Goal: Information Seeking & Learning: Learn about a topic

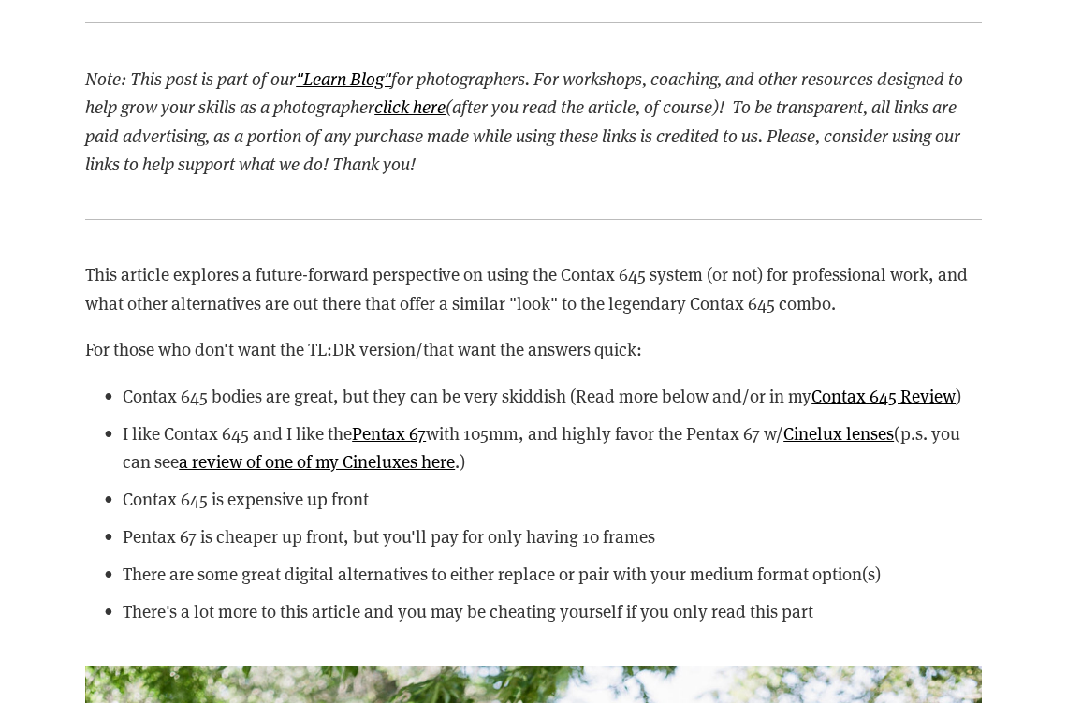
scroll to position [2819, 0]
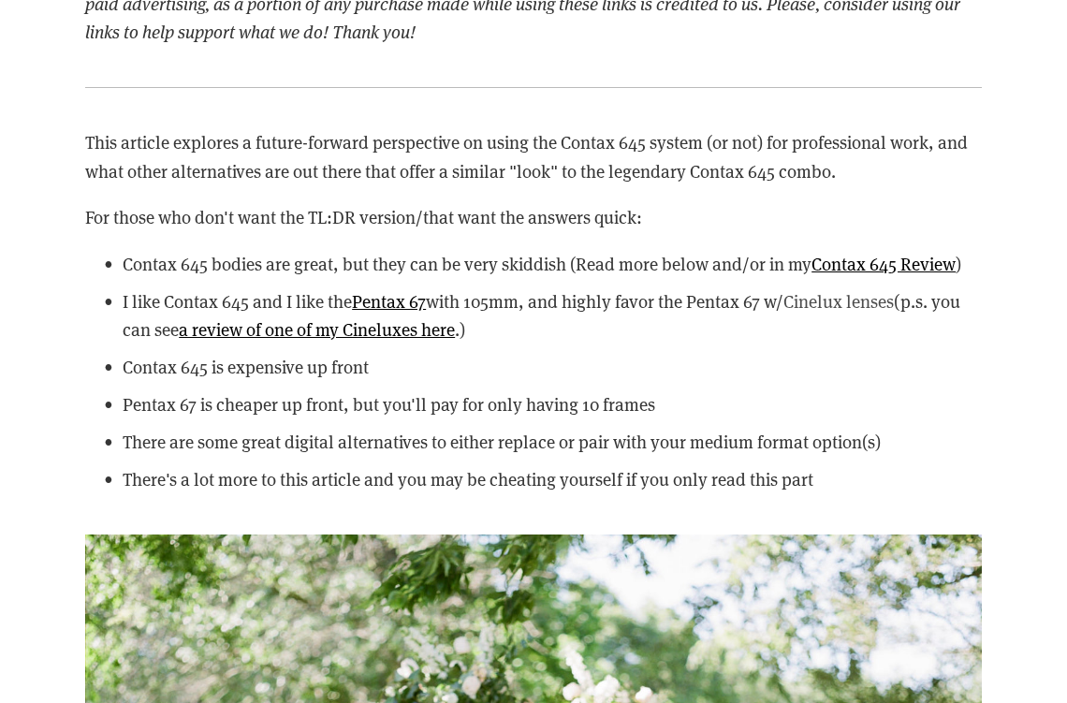
click at [881, 303] on link "Cinelux lenses" at bounding box center [839, 300] width 110 height 23
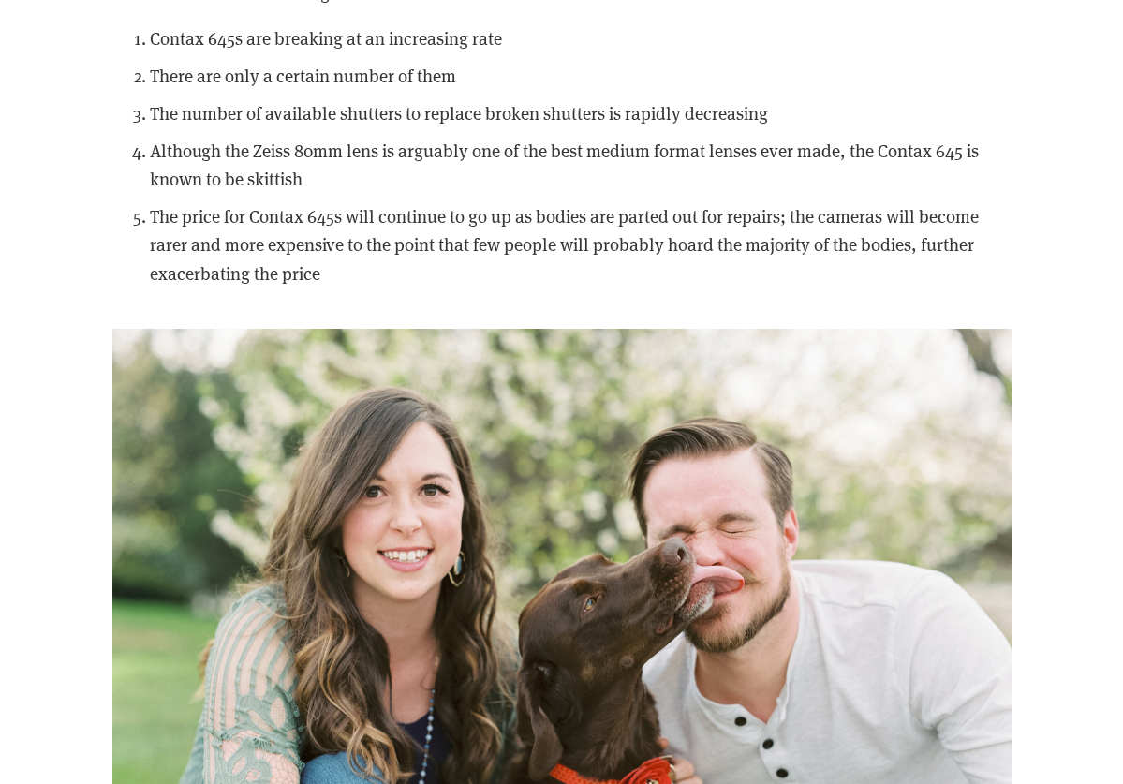
scroll to position [11045, 0]
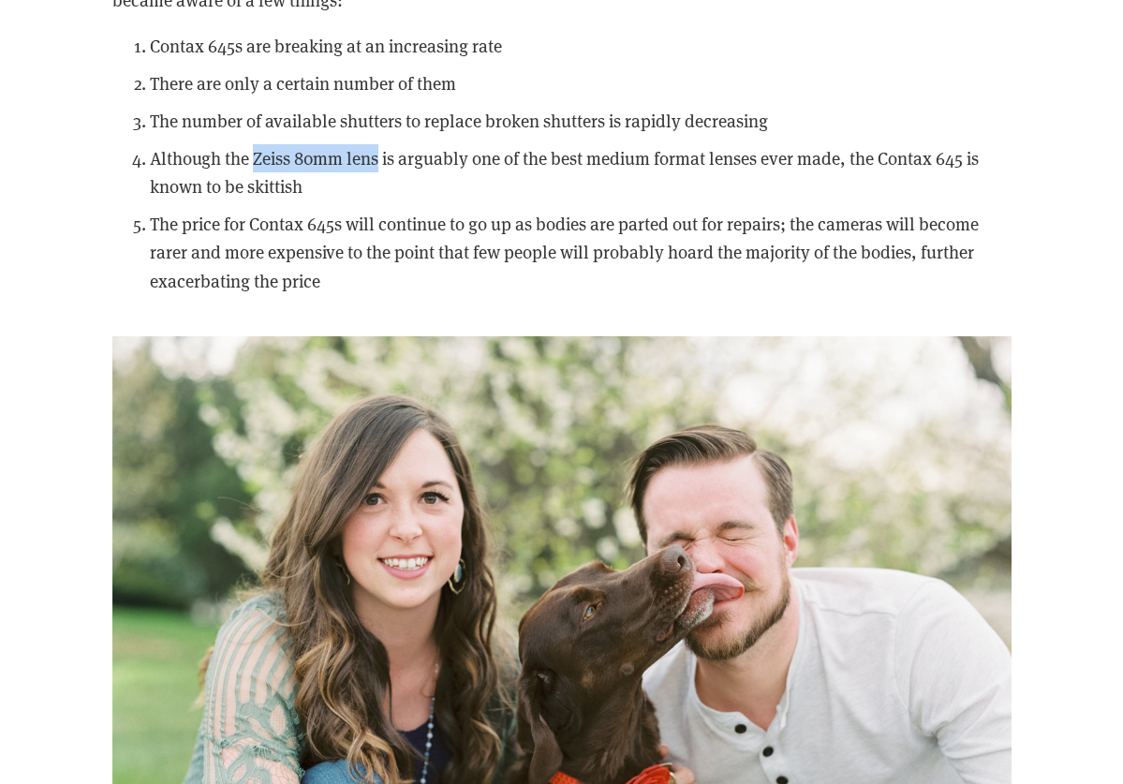
drag, startPoint x: 254, startPoint y: 140, endPoint x: 379, endPoint y: 144, distance: 125.5
click at [379, 144] on p "Although the Zeiss 80mm lens is arguably one of the best medium format lenses e…" at bounding box center [580, 172] width 861 height 57
copy p "Zeiss 80mm lens"
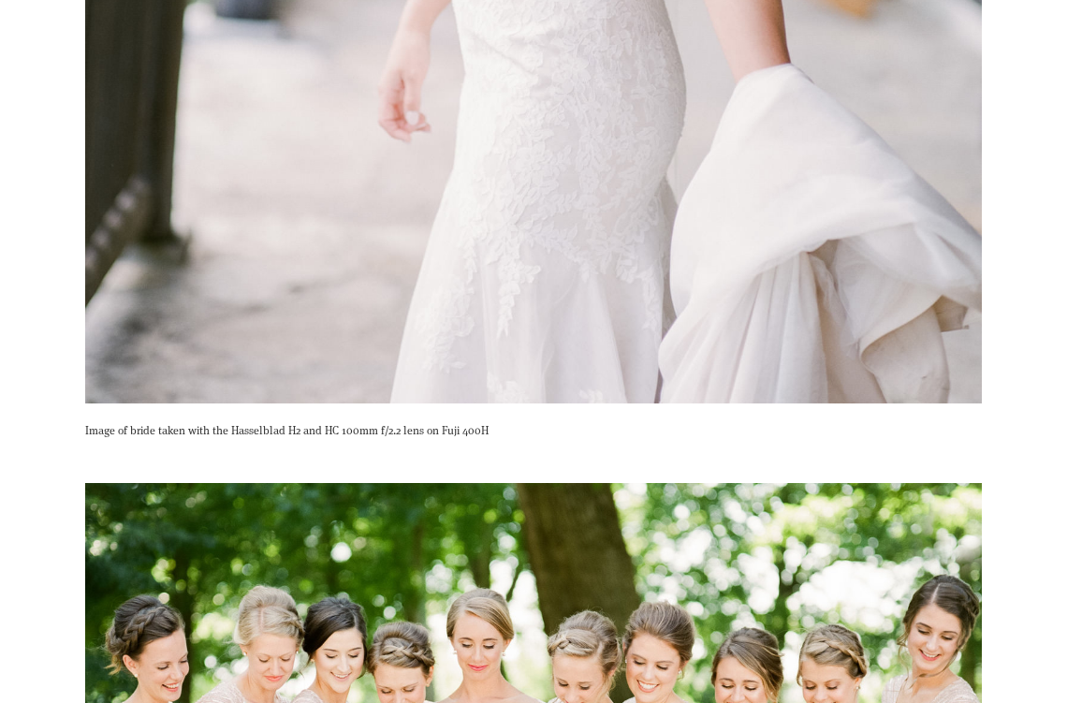
scroll to position [31311, 0]
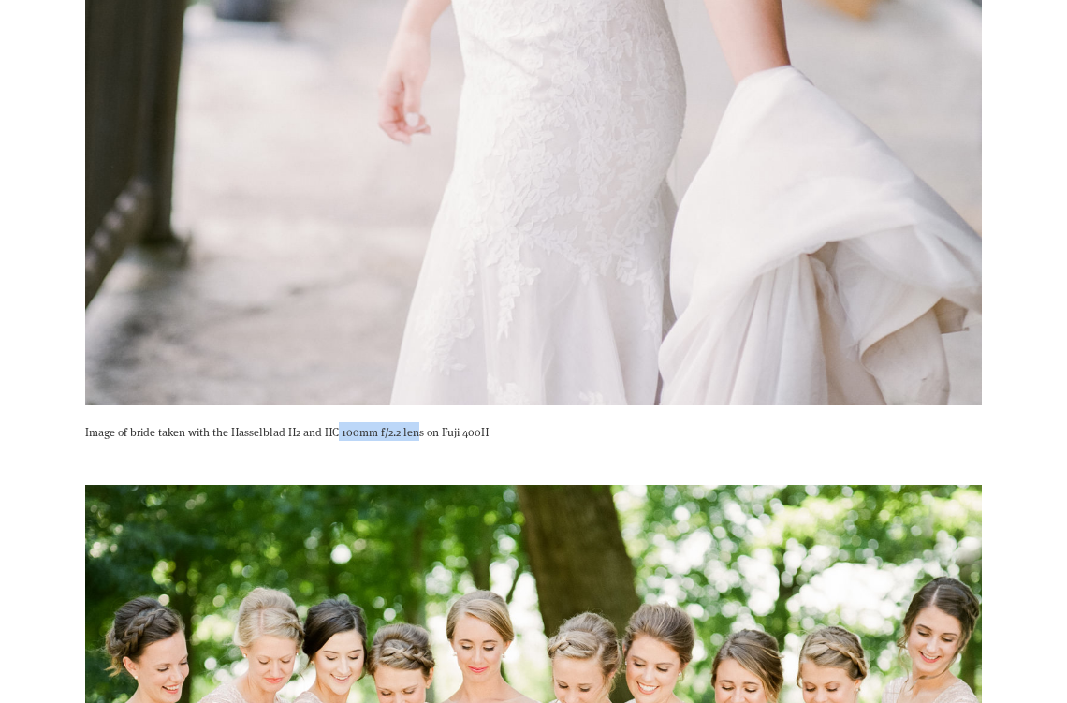
drag, startPoint x: 415, startPoint y: 386, endPoint x: 337, endPoint y: 382, distance: 77.8
click at [337, 422] on p "Image of bride taken with the Hasselblad H2 and HC 100mm f/2.2 lens on Fuji 400H" at bounding box center [533, 431] width 897 height 19
drag, startPoint x: 230, startPoint y: 390, endPoint x: 399, endPoint y: 391, distance: 168.5
click at [399, 422] on p "Image of bride taken with the Hasselblad H2 and HC 100mm f/2.2 lens on Fuji 400H" at bounding box center [533, 431] width 897 height 19
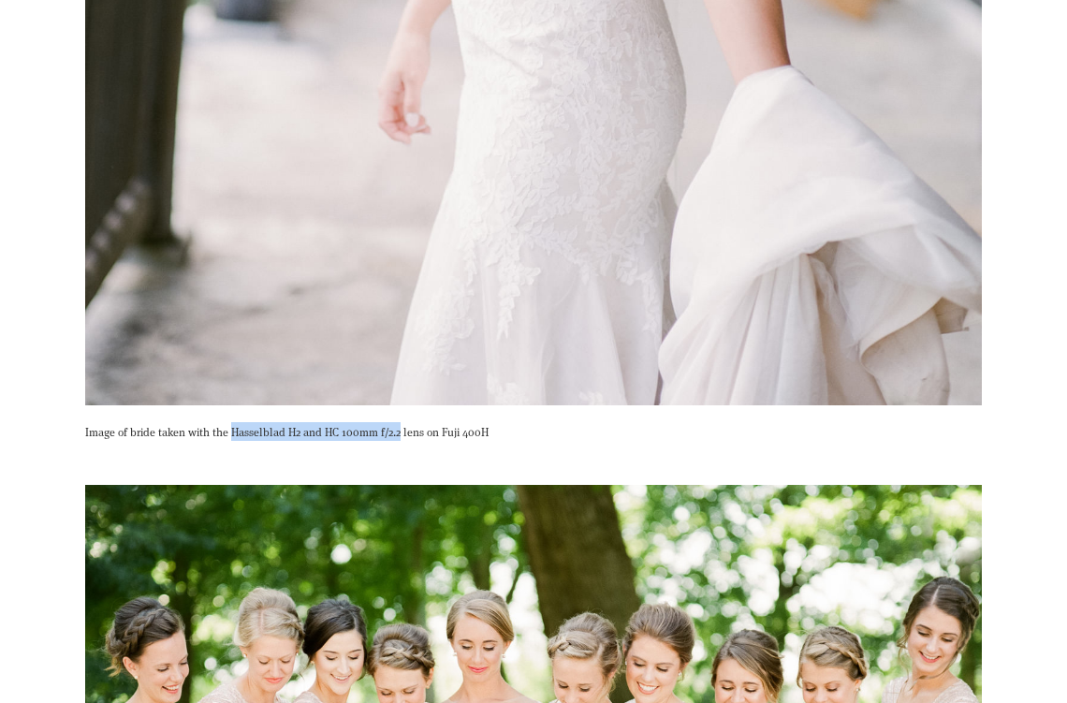
copy p "Hasselblad H2 and HC 100mm f/2.2"
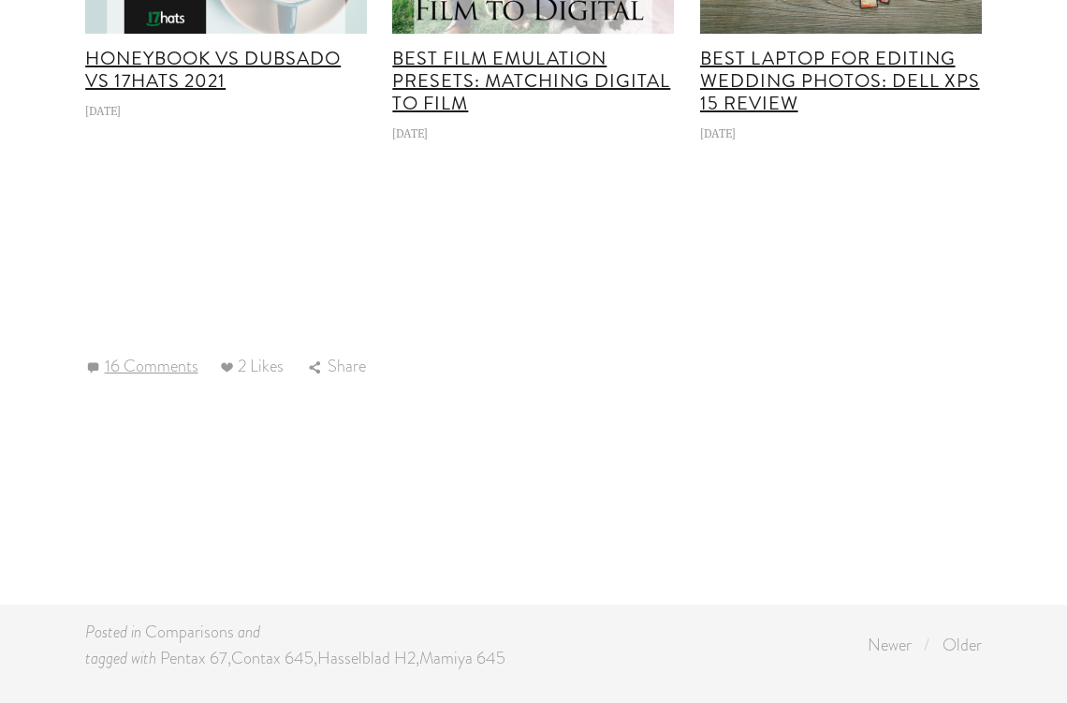
scroll to position [64419, 0]
